Goal: Task Accomplishment & Management: Complete application form

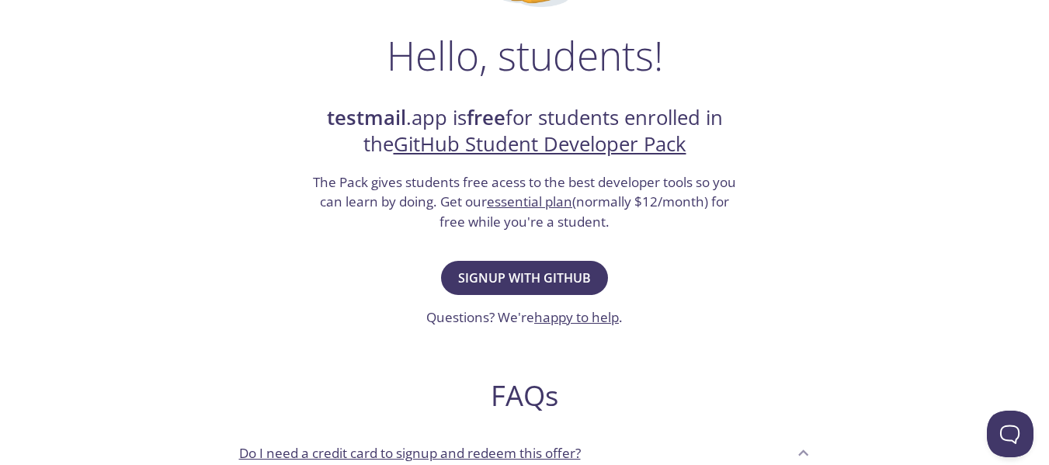
scroll to position [233, 0]
click at [530, 283] on span "Signup with GitHub" at bounding box center [524, 277] width 133 height 22
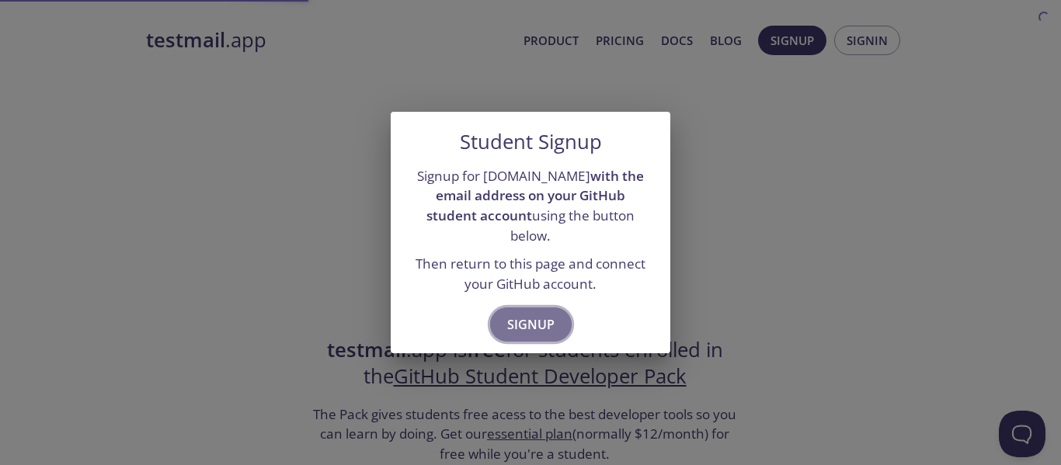
click at [541, 314] on span "Signup" at bounding box center [530, 325] width 47 height 22
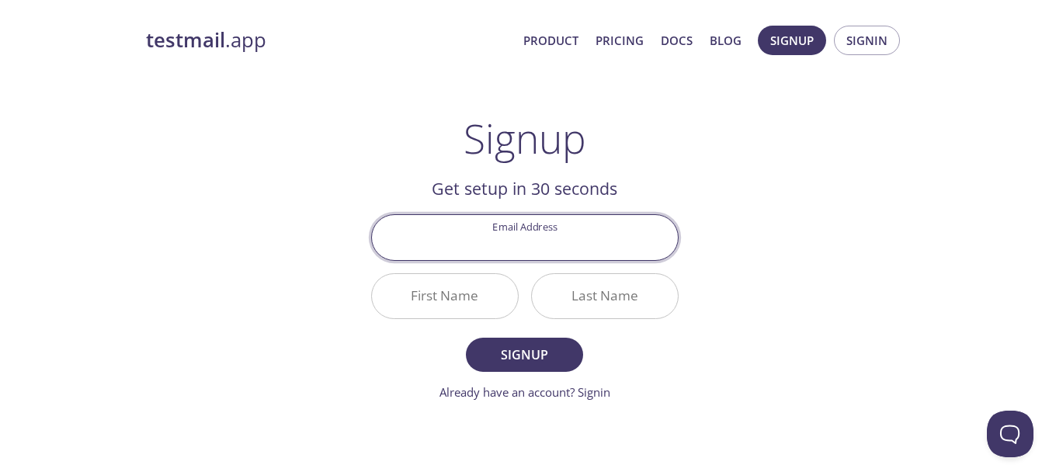
click at [540, 243] on input "Email Address" at bounding box center [525, 237] width 306 height 44
type input "[EMAIL_ADDRESS][DOMAIN_NAME]"
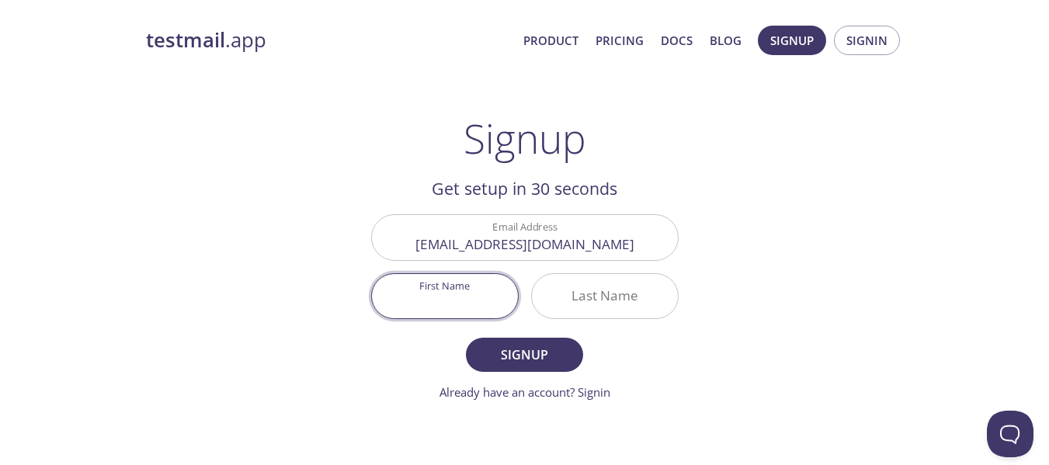
click at [443, 287] on input "First Name" at bounding box center [445, 296] width 146 height 44
type input "[PERSON_NAME]"
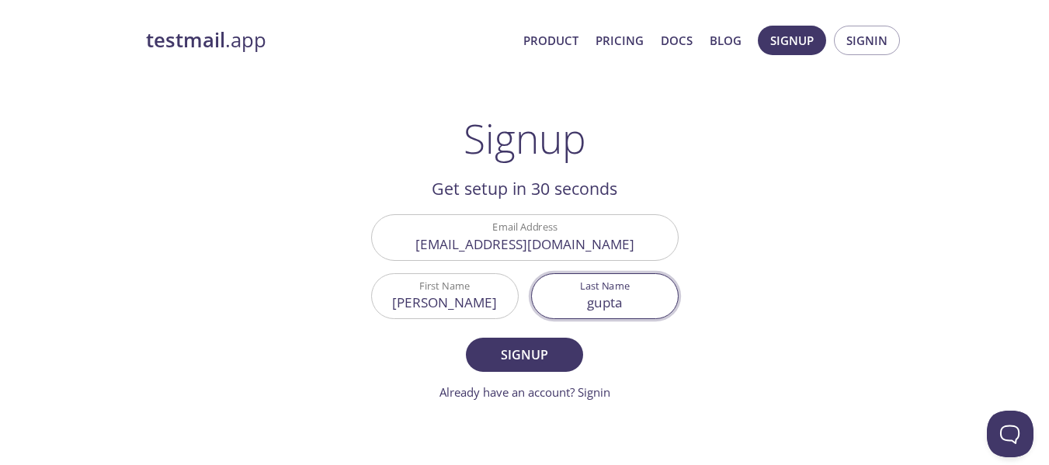
type input "gupta"
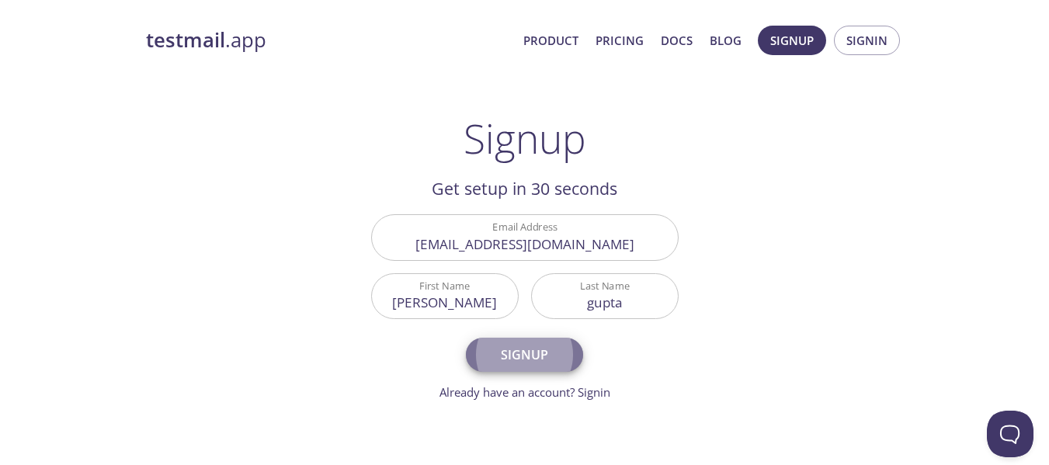
click at [520, 347] on span "Signup" at bounding box center [524, 355] width 82 height 22
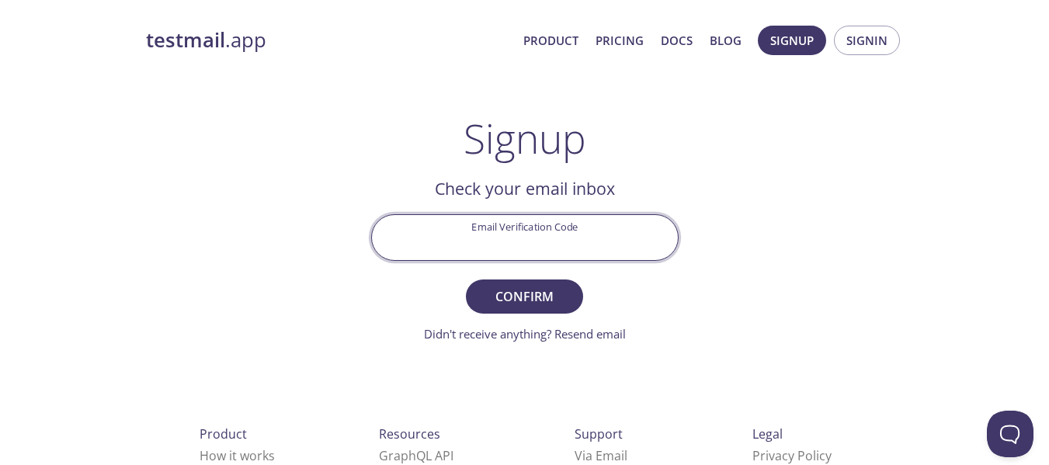
click at [550, 247] on input "Email Verification Code" at bounding box center [525, 237] width 306 height 44
paste input "62YX3EJ"
type input "62YX3EJ"
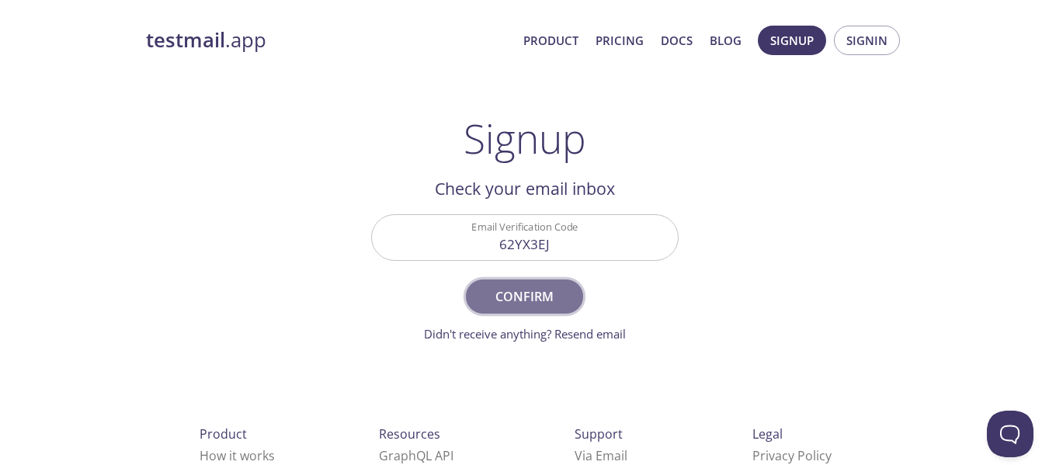
click at [499, 291] on span "Confirm" at bounding box center [524, 297] width 82 height 22
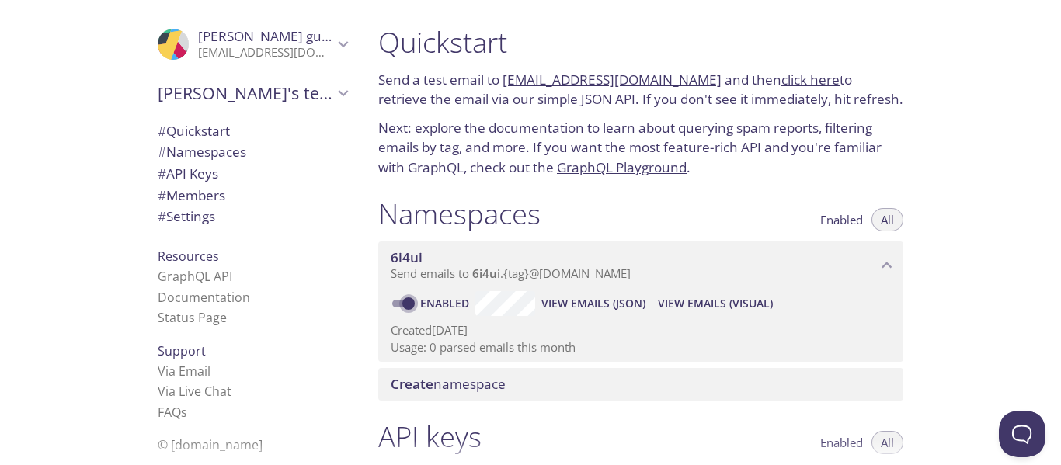
click at [412, 301] on input "Enabled" at bounding box center [409, 303] width 56 height 19
click at [408, 302] on span at bounding box center [402, 304] width 20 height 8
click at [395, 302] on input "Disabled" at bounding box center [396, 303] width 56 height 19
checkbox input "true"
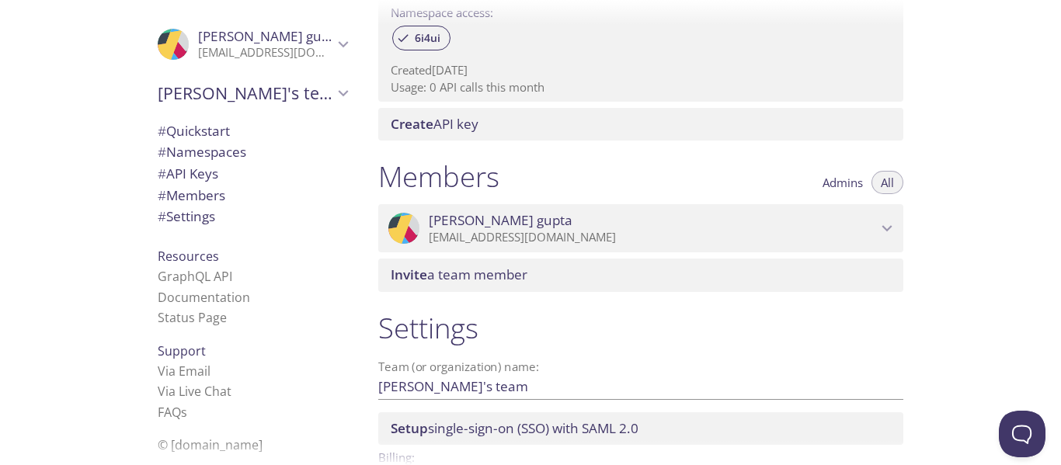
scroll to position [544, 0]
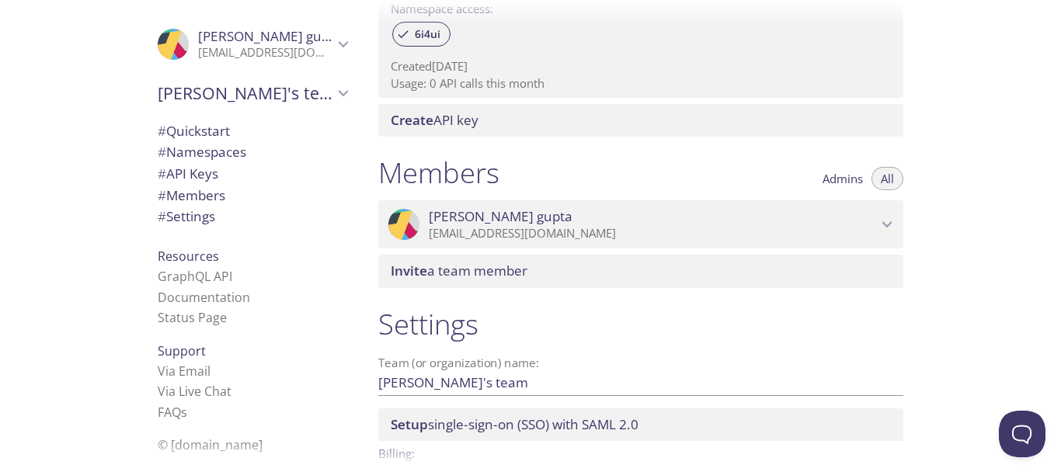
click at [875, 226] on p "[EMAIL_ADDRESS][DOMAIN_NAME]" at bounding box center [653, 234] width 448 height 16
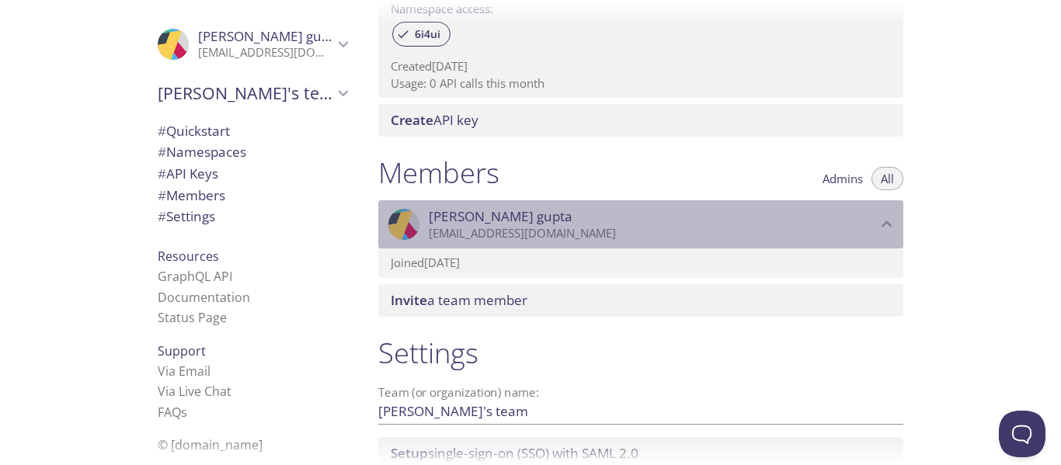
click at [875, 226] on p "[EMAIL_ADDRESS][DOMAIN_NAME]" at bounding box center [653, 234] width 448 height 16
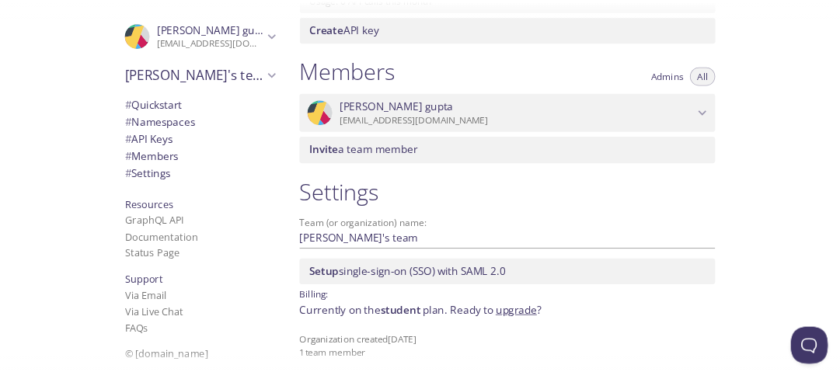
scroll to position [639, 0]
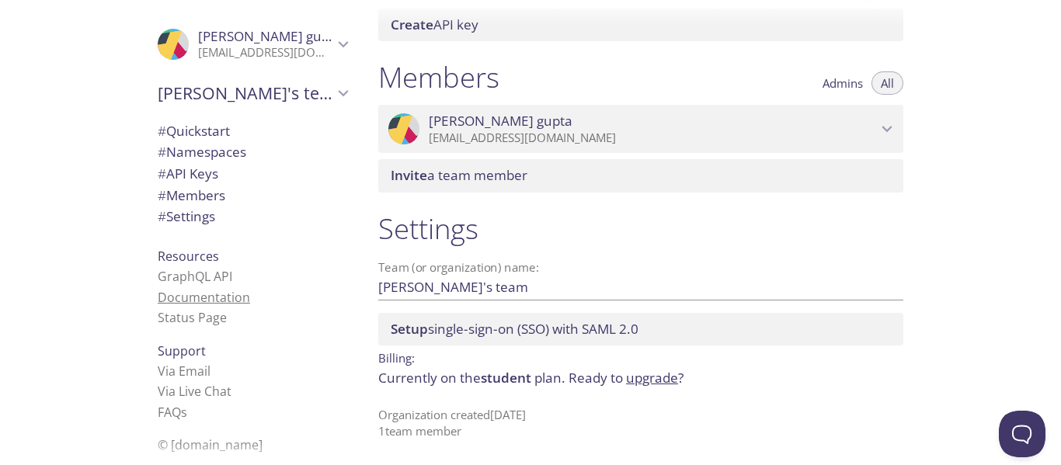
click at [191, 294] on link "Documentation" at bounding box center [204, 297] width 92 height 17
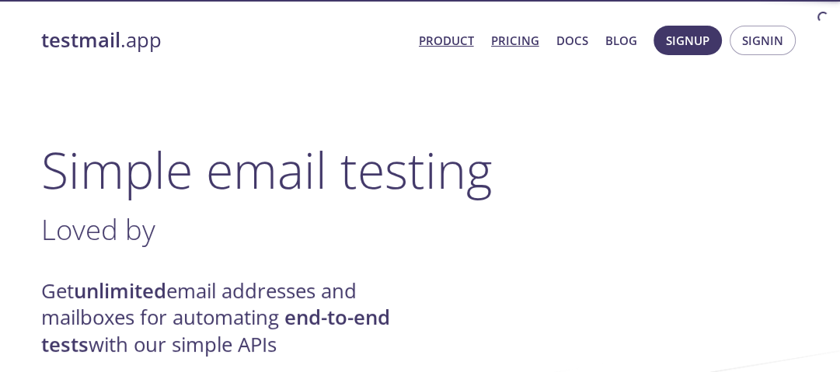
click at [528, 33] on link "Pricing" at bounding box center [515, 40] width 48 height 20
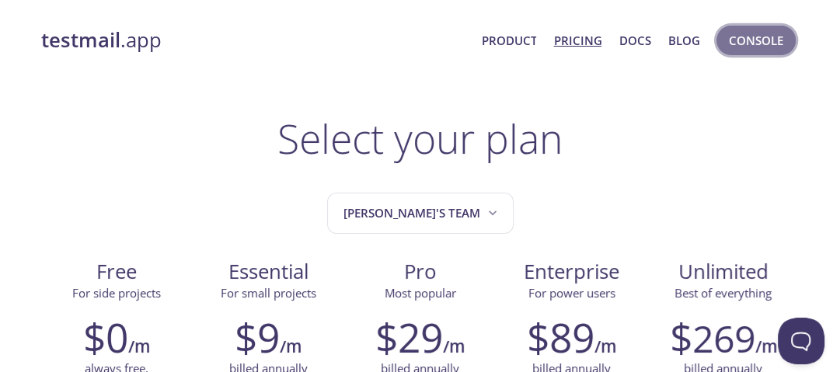
click at [729, 42] on span "Console" at bounding box center [755, 40] width 54 height 20
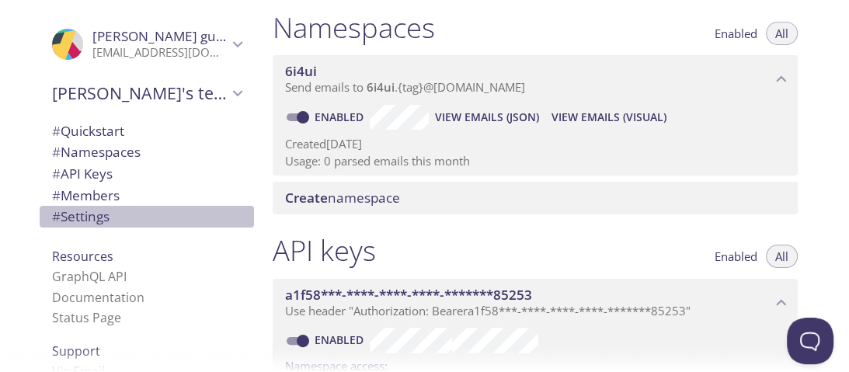
click at [82, 216] on span "# Settings" at bounding box center [80, 216] width 57 height 18
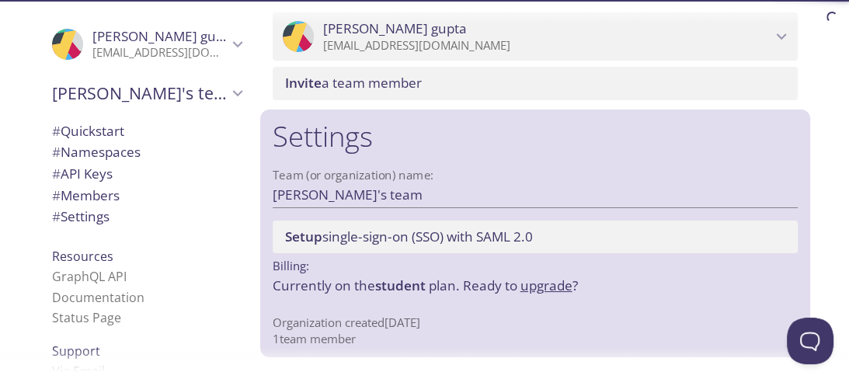
scroll to position [732, 0]
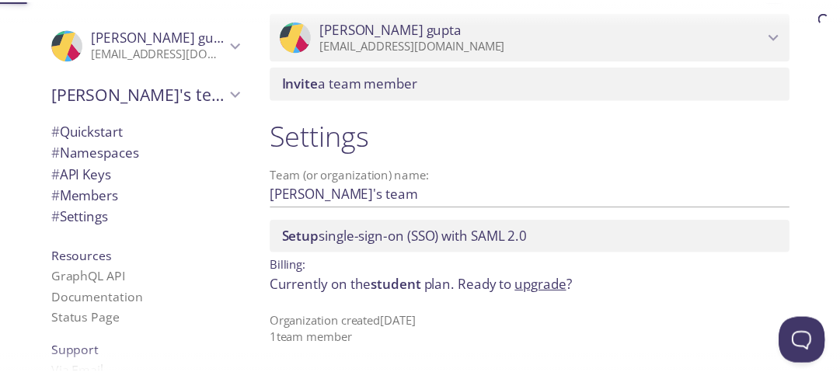
scroll to position [681, 0]
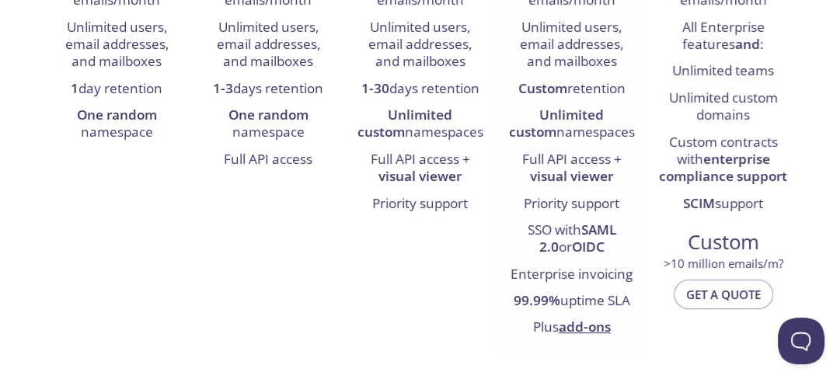
scroll to position [373, 0]
